Goal: Transaction & Acquisition: Purchase product/service

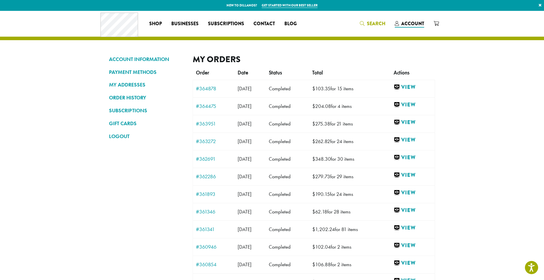
click at [376, 22] on span "Search" at bounding box center [376, 23] width 19 height 7
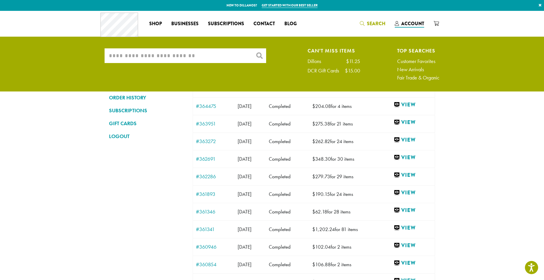
click at [205, 58] on input "What are you searching for?" at bounding box center [186, 55] width 162 height 15
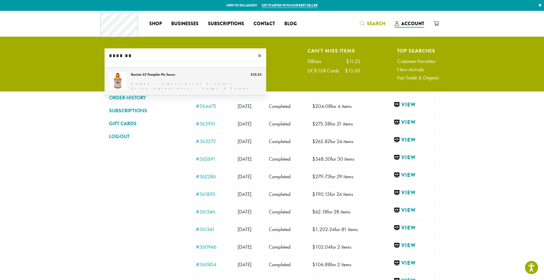
type input "*******"
click at [145, 79] on link "Barista 22 Pumpkin Pie Sauce" at bounding box center [186, 82] width 162 height 28
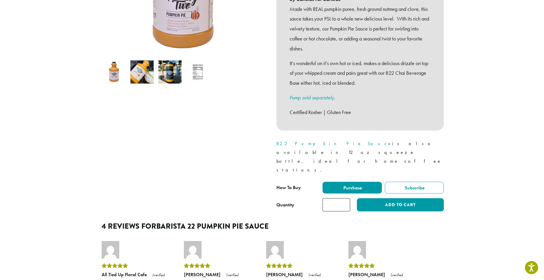
scroll to position [163, 0]
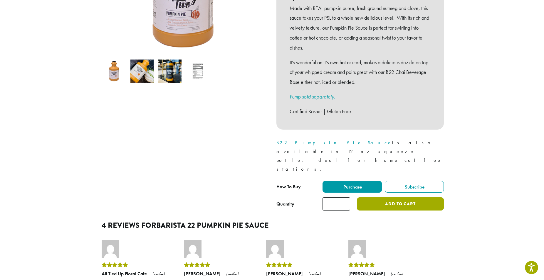
click at [407, 198] on button "Add to cart" at bounding box center [400, 204] width 87 height 13
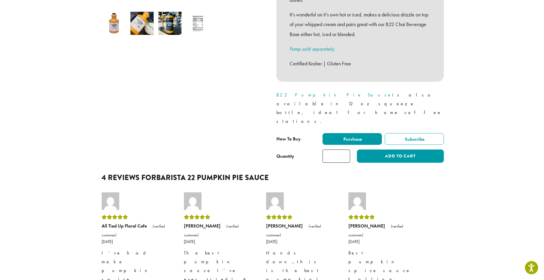
scroll to position [213, 0]
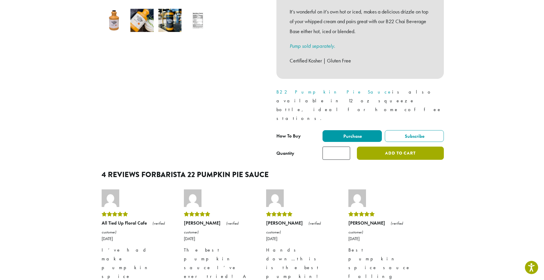
click at [399, 147] on button "Add to cart" at bounding box center [400, 153] width 87 height 13
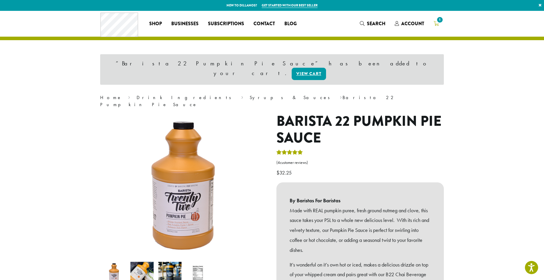
click at [439, 22] on span "1" at bounding box center [440, 20] width 8 height 8
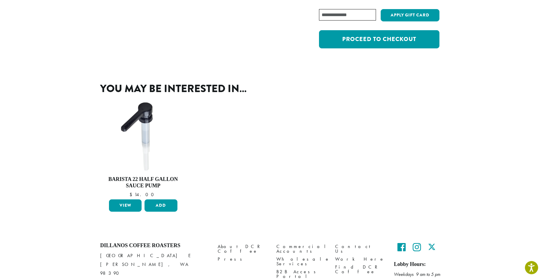
scroll to position [127, 0]
click at [122, 206] on link "View" at bounding box center [125, 205] width 33 height 12
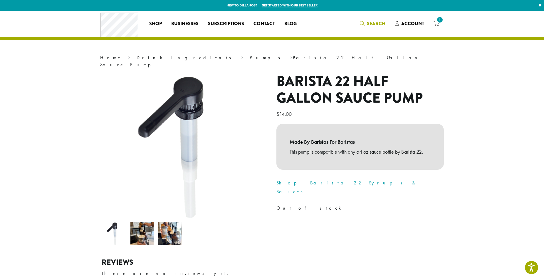
click at [374, 20] on link "Search" at bounding box center [372, 24] width 35 height 10
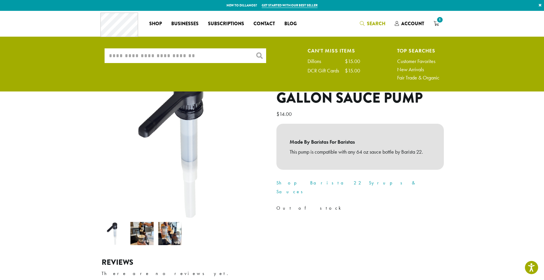
click at [223, 55] on input "What are you searching for?" at bounding box center [186, 55] width 162 height 15
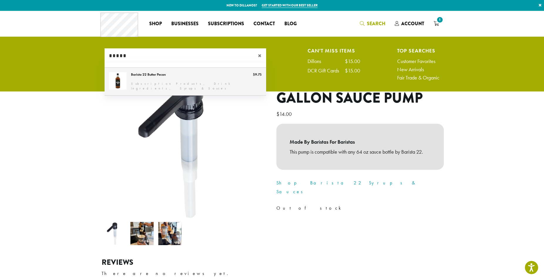
type input "*****"
click at [157, 80] on link "Barista 22 Butter Pecan" at bounding box center [186, 82] width 162 height 28
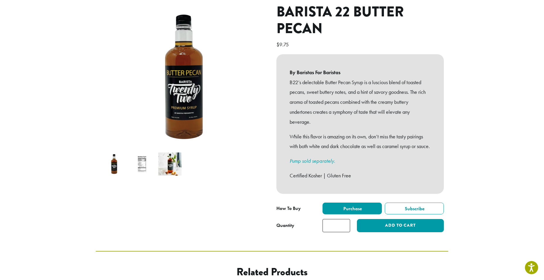
scroll to position [90, 0]
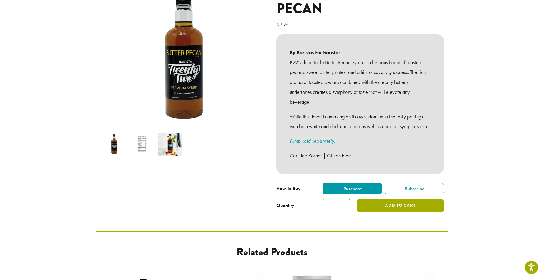
click at [376, 212] on button "Add to cart" at bounding box center [400, 205] width 87 height 13
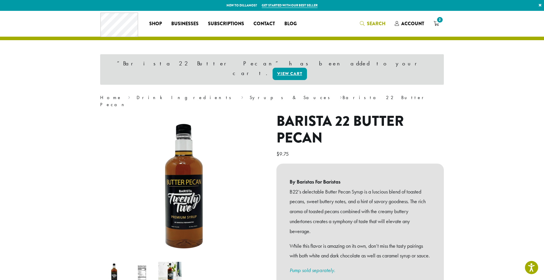
click at [371, 22] on span "Search" at bounding box center [376, 23] width 19 height 7
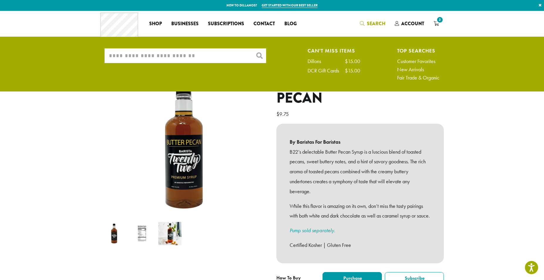
click at [180, 58] on input "What are you searching for?" at bounding box center [186, 55] width 162 height 15
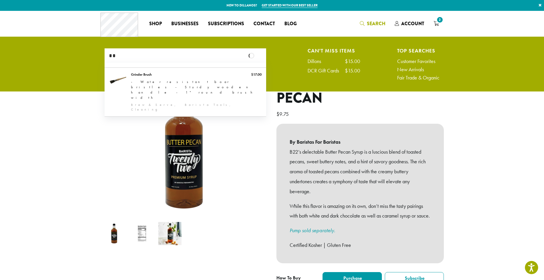
type input "*"
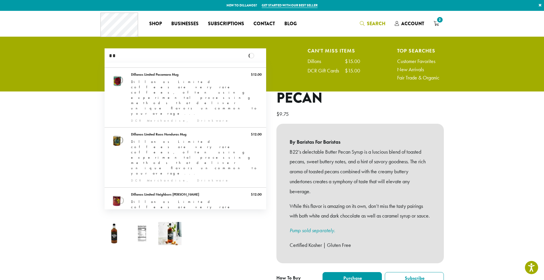
type input "*"
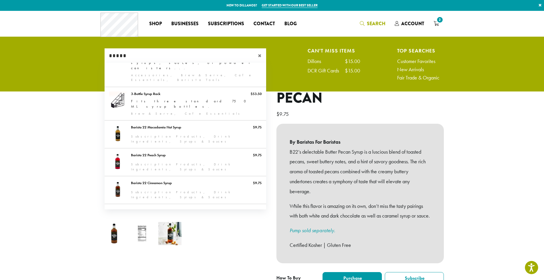
scroll to position [169, 0]
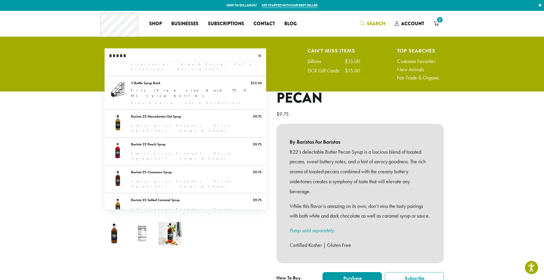
click at [157, 58] on input "*****" at bounding box center [186, 55] width 162 height 15
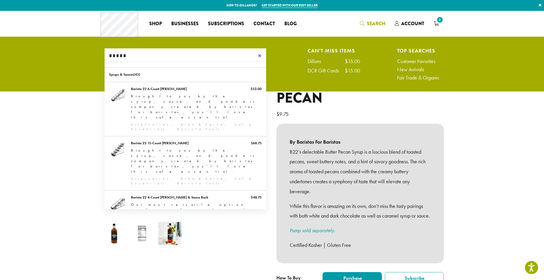
type input "*****"
click at [242, 245] on link "3-Bottle Syrup Rack" at bounding box center [186, 261] width 162 height 33
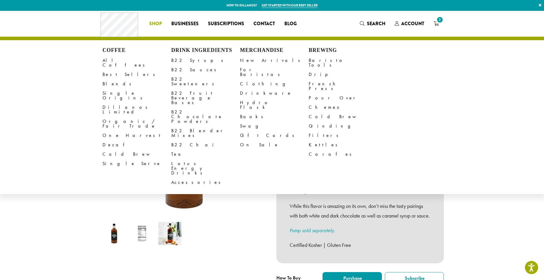
click at [158, 24] on span "Shop" at bounding box center [155, 23] width 13 height 7
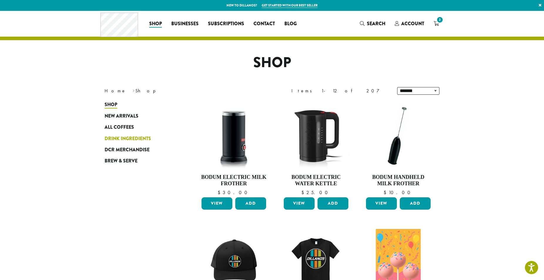
click at [138, 139] on span "Drink Ingredients" at bounding box center [128, 138] width 46 height 7
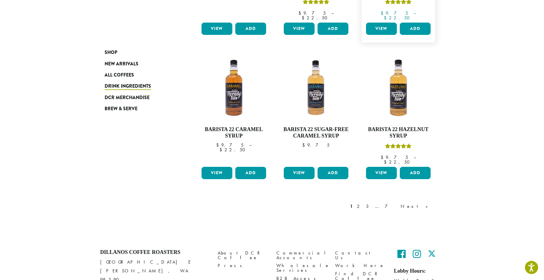
scroll to position [453, 0]
click at [429, 203] on link "Next »" at bounding box center [416, 206] width 34 height 7
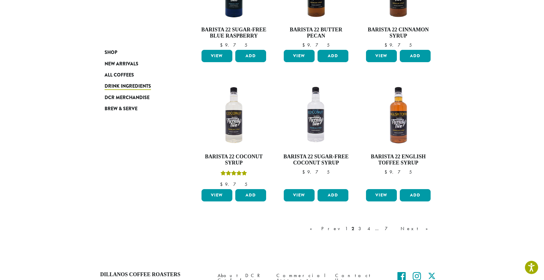
scroll to position [428, 0]
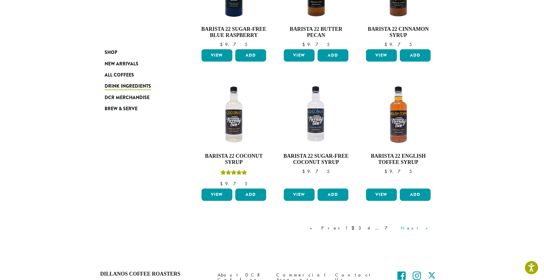
click at [424, 228] on link "Next »" at bounding box center [416, 228] width 34 height 7
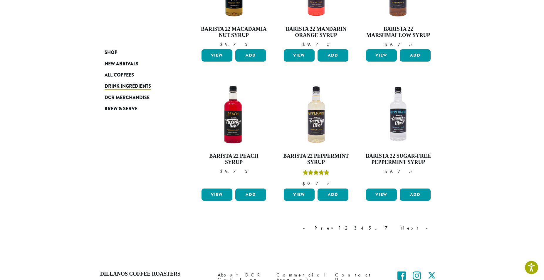
scroll to position [418, 0]
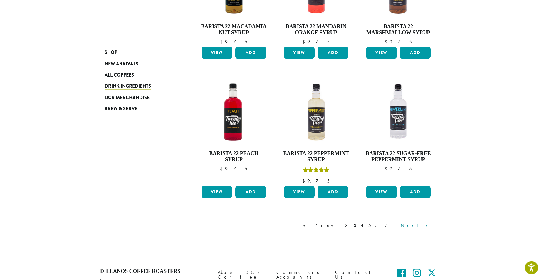
click at [423, 226] on link "Next »" at bounding box center [416, 225] width 34 height 7
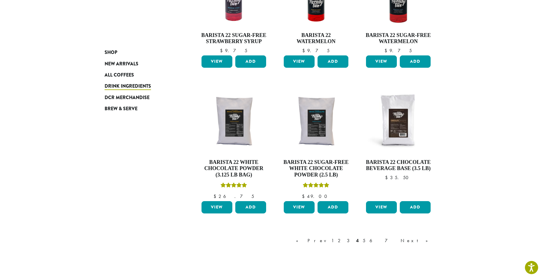
scroll to position [409, 0]
click at [426, 243] on link "Next »" at bounding box center [416, 240] width 34 height 7
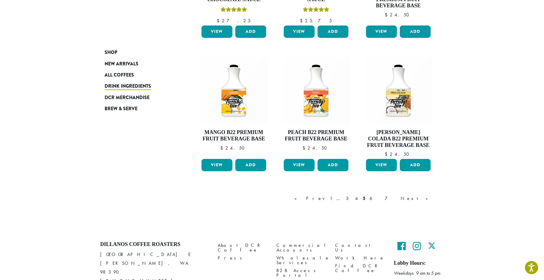
scroll to position [497, 0]
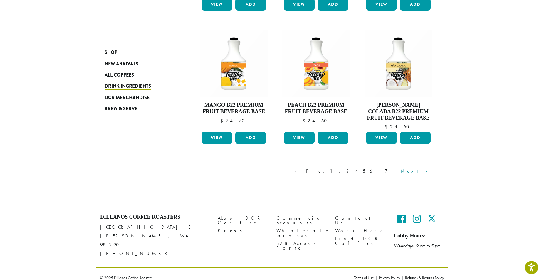
click at [429, 172] on link "Next »" at bounding box center [416, 171] width 34 height 7
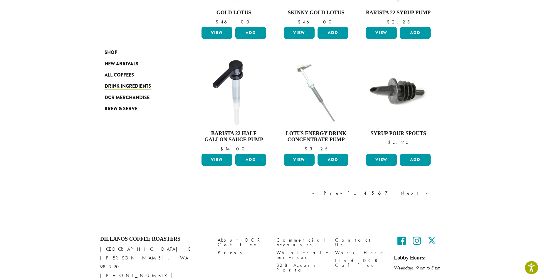
scroll to position [442, 0]
click at [422, 190] on link "Next »" at bounding box center [416, 193] width 34 height 7
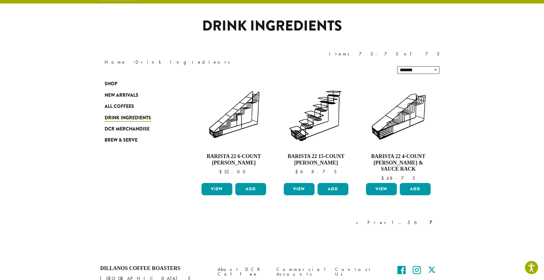
scroll to position [36, 0]
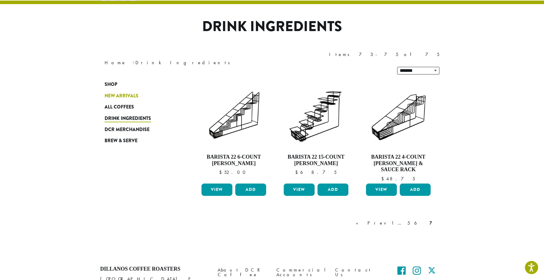
click at [129, 93] on span "New Arrivals" at bounding box center [122, 96] width 34 height 7
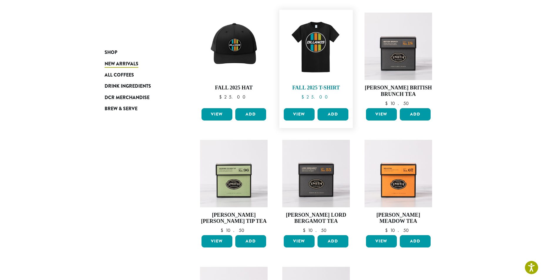
scroll to position [197, 0]
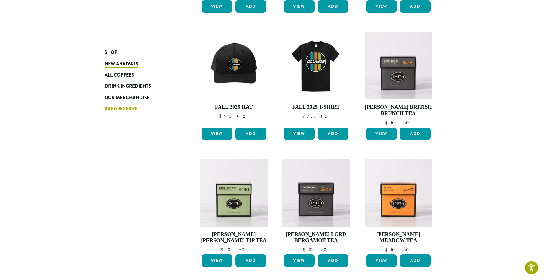
click at [114, 109] on span "Brew & Serve" at bounding box center [121, 108] width 33 height 7
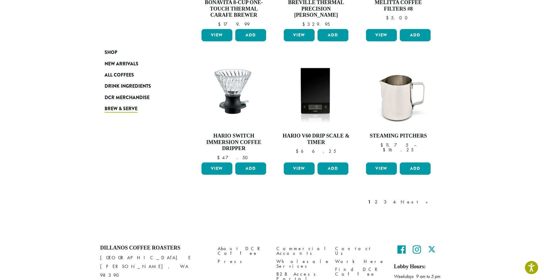
scroll to position [436, 0]
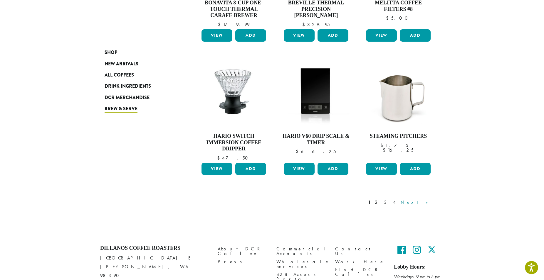
click at [423, 199] on link "Next »" at bounding box center [416, 202] width 34 height 7
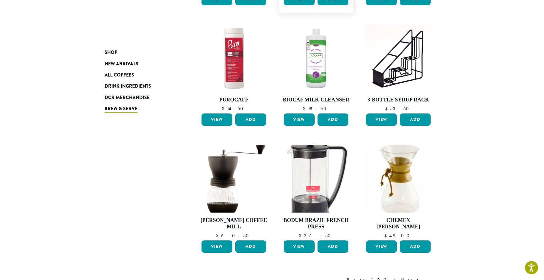
scroll to position [454, 0]
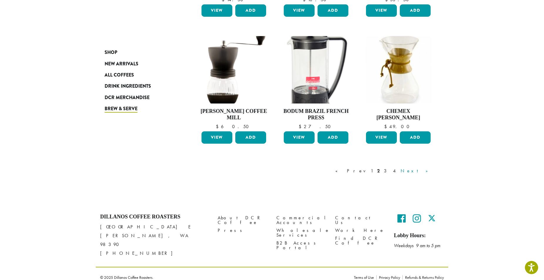
click at [430, 172] on link "Next »" at bounding box center [416, 171] width 34 height 7
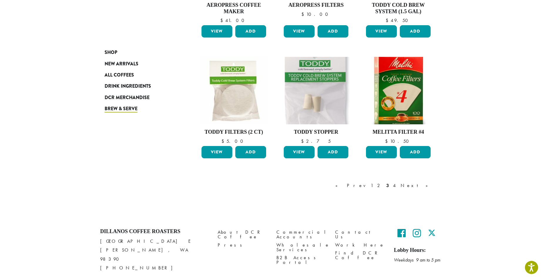
scroll to position [433, 0]
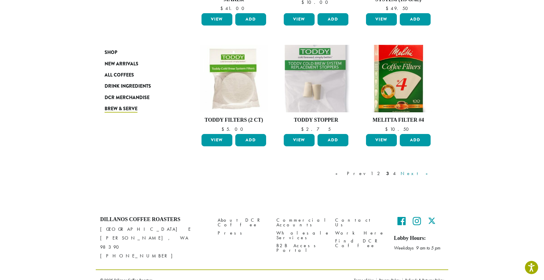
click at [427, 174] on link "Next »" at bounding box center [416, 173] width 34 height 7
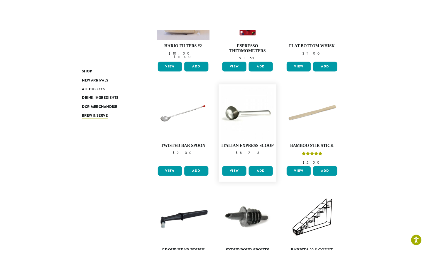
scroll to position [166, 0]
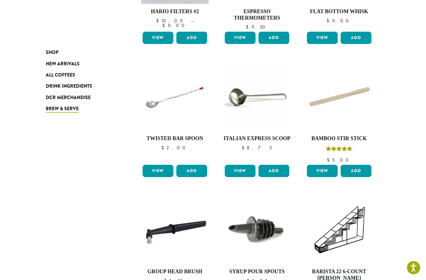
click at [329, 28] on ul "**********" at bounding box center [257, 189] width 247 height 521
click at [301, 49] on ul "**********" at bounding box center [257, 189] width 247 height 521
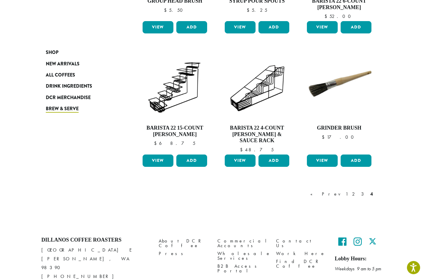
scroll to position [454, 0]
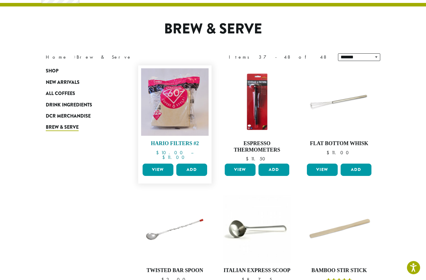
scroll to position [35, 0]
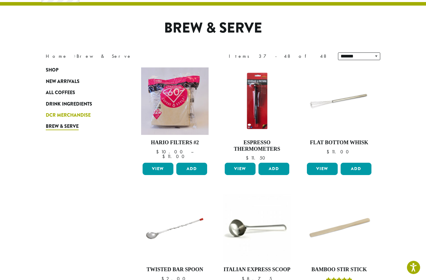
click at [77, 118] on span "DCR Merchandise" at bounding box center [68, 115] width 45 height 7
